Goal: Task Accomplishment & Management: Manage account settings

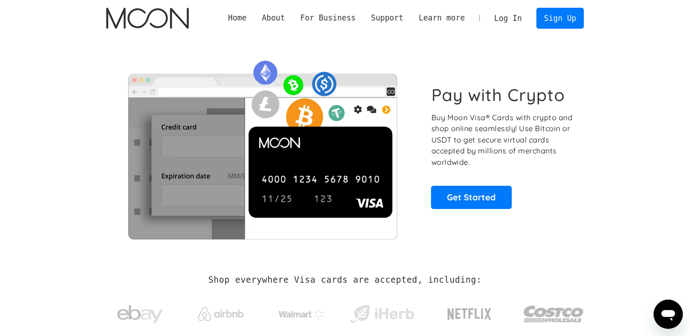
click at [501, 17] on link "Log In" at bounding box center [507, 18] width 43 height 20
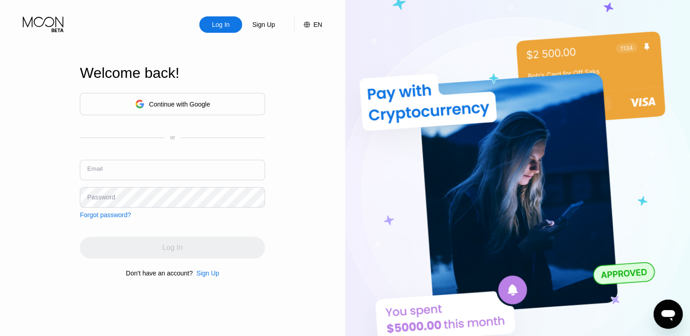
click at [210, 174] on input "text" at bounding box center [172, 170] width 185 height 21
type input "[EMAIL_ADDRESS][DOMAIN_NAME]"
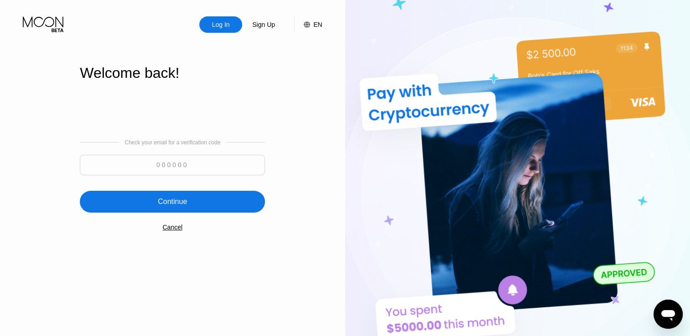
click at [241, 171] on input at bounding box center [172, 165] width 185 height 21
type input "648868"
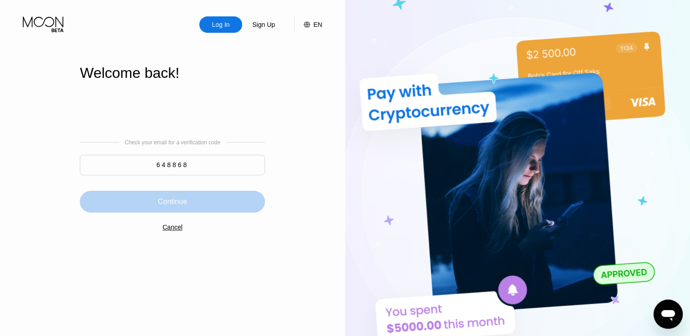
click at [168, 203] on div "Continue" at bounding box center [172, 201] width 29 height 9
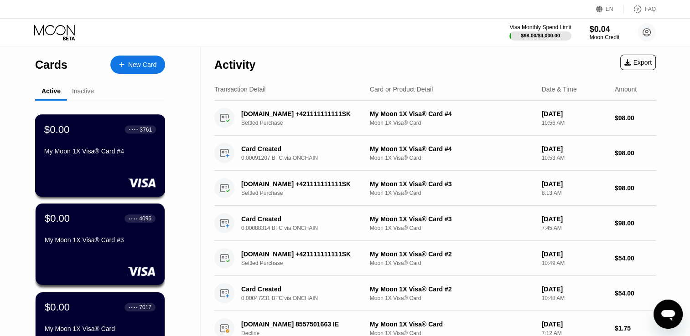
click at [146, 159] on div "My Moon 1X Visa® Card #4" at bounding box center [100, 153] width 112 height 11
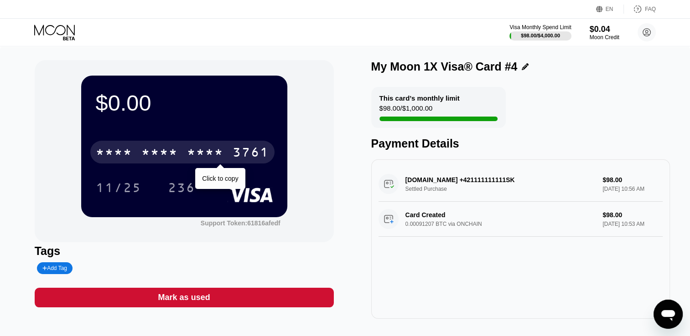
click at [222, 156] on div "* * * *" at bounding box center [205, 153] width 36 height 15
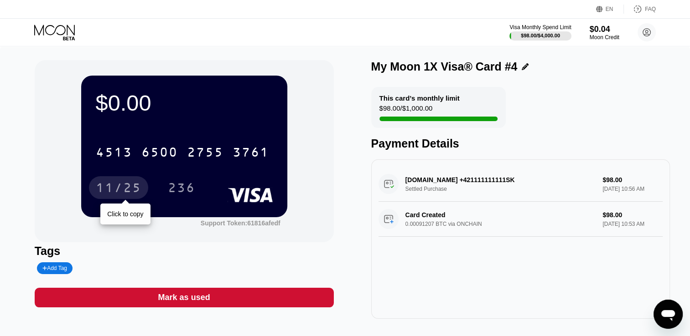
click at [135, 190] on div "11/25" at bounding box center [119, 189] width 46 height 15
